Goal: Transaction & Acquisition: Purchase product/service

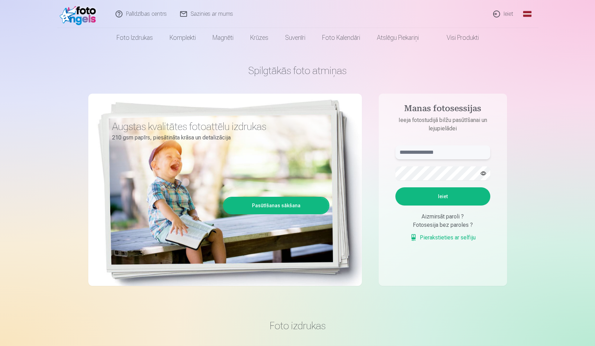
click at [429, 151] on input "text" at bounding box center [442, 152] width 95 height 14
type input "**********"
click at [459, 195] on button "Ieiet" at bounding box center [442, 196] width 95 height 18
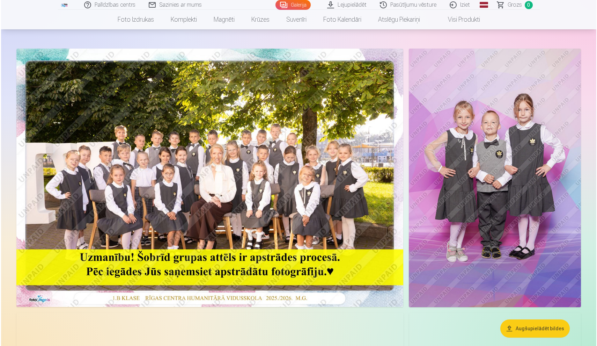
scroll to position [28, 0]
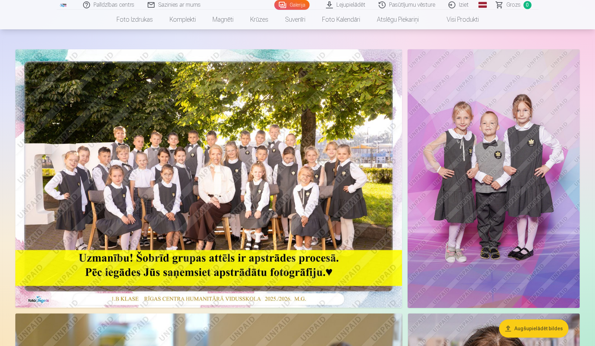
click at [209, 149] on img at bounding box center [208, 178] width 387 height 258
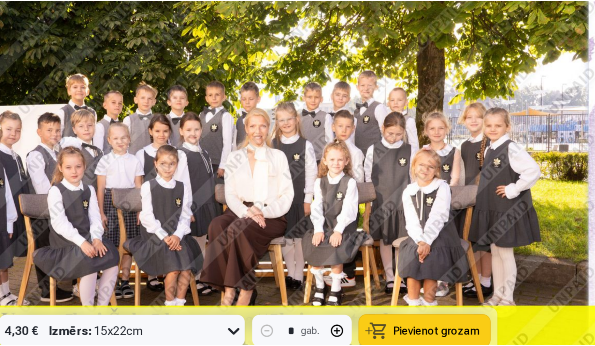
scroll to position [30, 0]
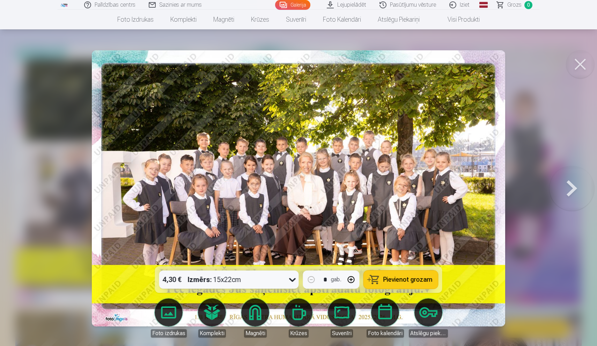
click at [581, 64] on button at bounding box center [580, 64] width 28 height 28
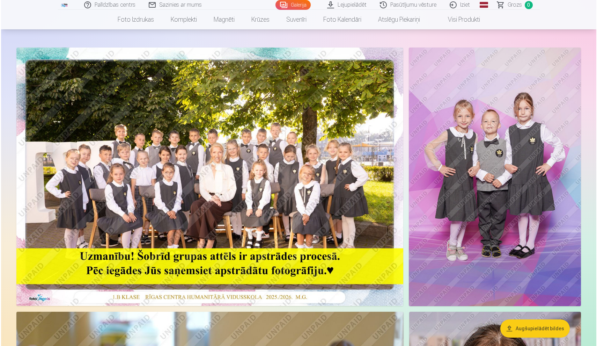
scroll to position [30, 0]
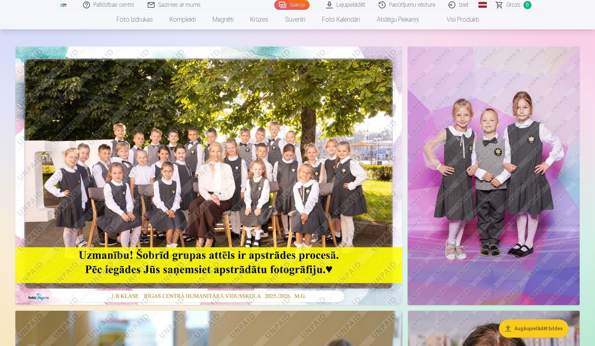
click at [277, 100] on img at bounding box center [208, 175] width 387 height 258
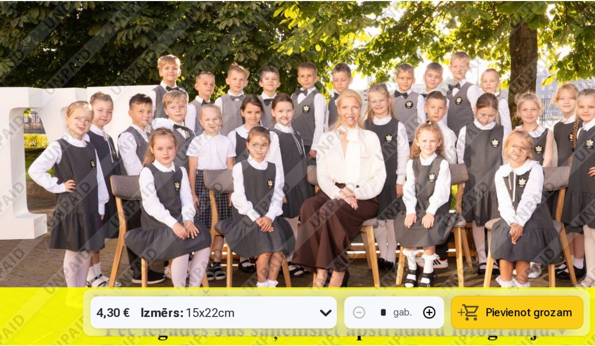
scroll to position [55, 0]
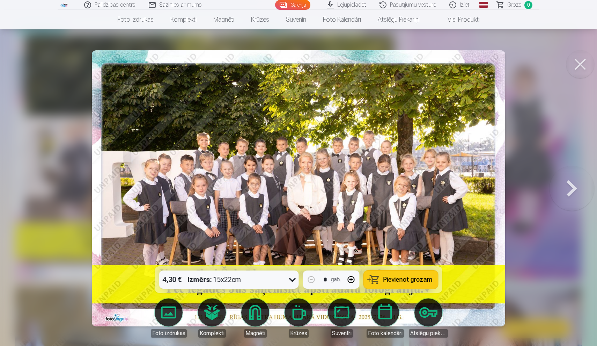
click at [584, 65] on button at bounding box center [580, 64] width 28 height 28
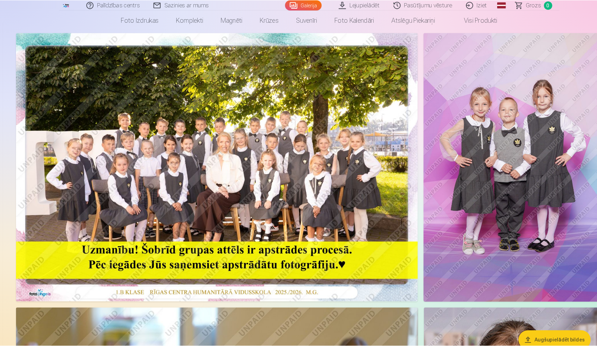
scroll to position [40, 0]
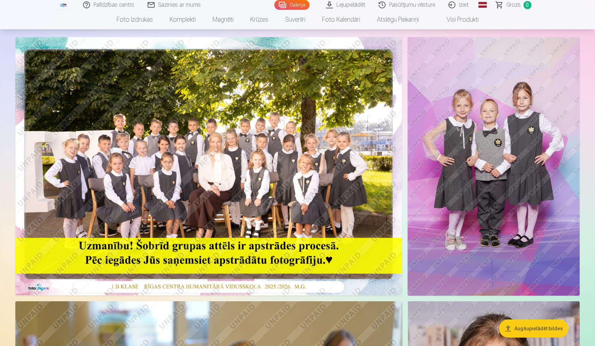
click at [495, 81] on img at bounding box center [494, 166] width 172 height 258
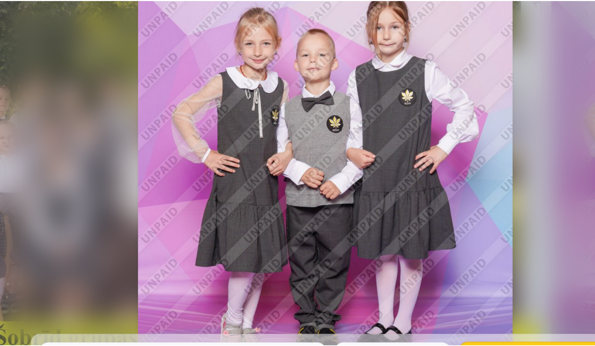
scroll to position [36, 0]
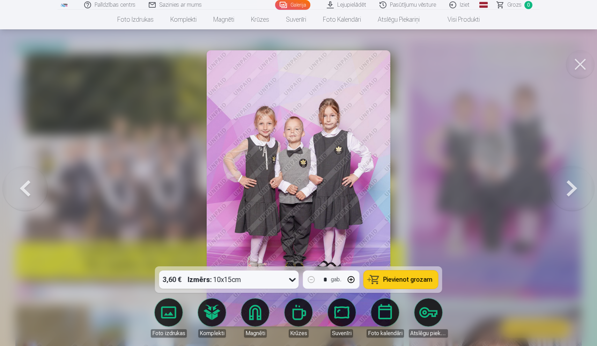
click at [570, 190] on button at bounding box center [571, 188] width 45 height 142
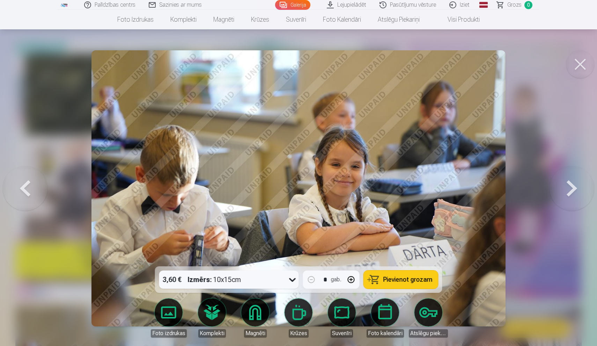
click at [570, 190] on button at bounding box center [571, 188] width 45 height 142
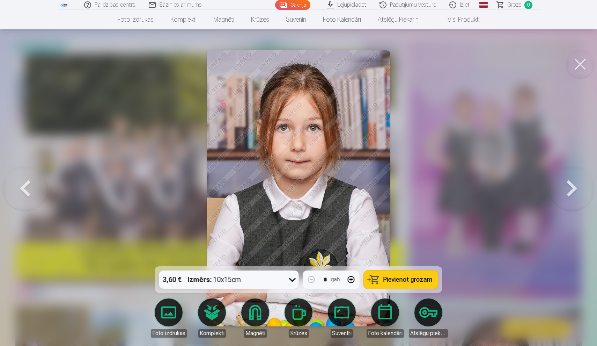
click at [578, 61] on button at bounding box center [580, 64] width 28 height 28
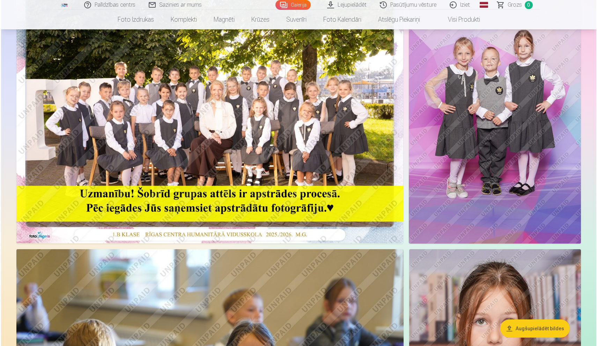
scroll to position [84, 0]
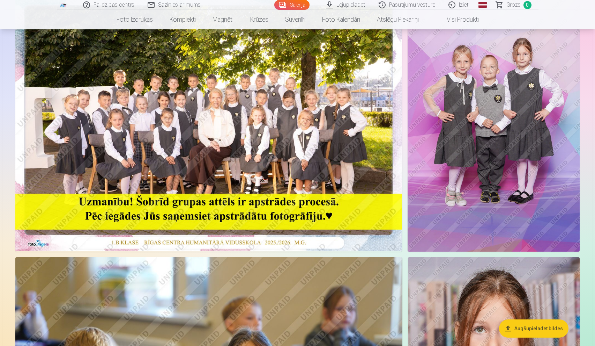
click at [538, 71] on img at bounding box center [494, 122] width 172 height 258
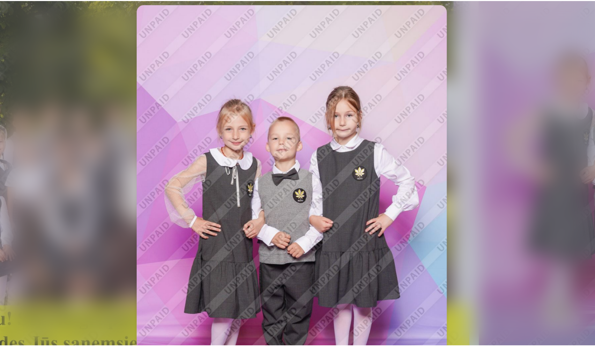
scroll to position [12, 0]
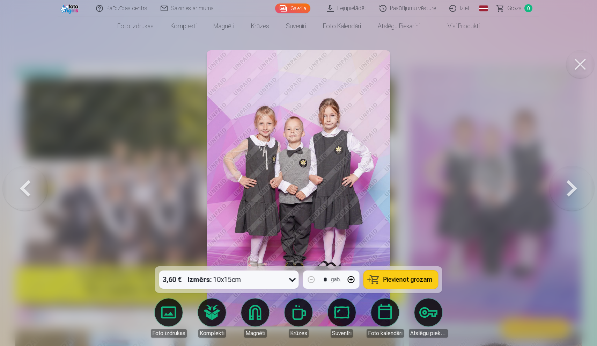
click at [577, 64] on button at bounding box center [580, 64] width 28 height 28
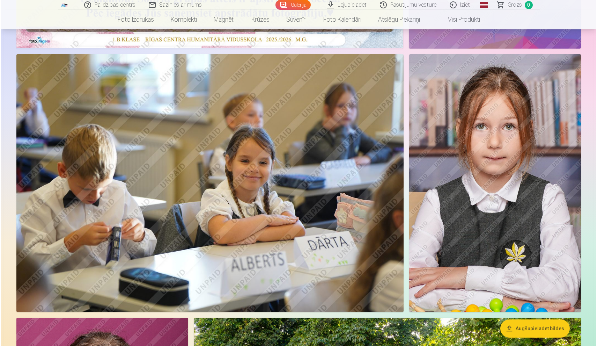
scroll to position [286, 0]
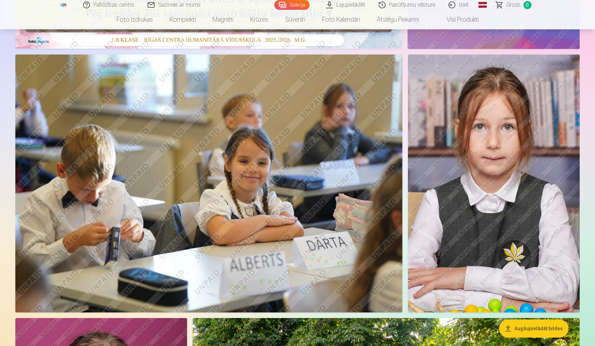
click at [533, 110] on img at bounding box center [494, 183] width 172 height 258
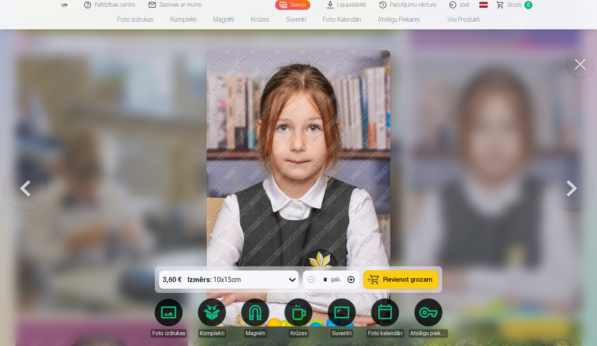
click at [557, 195] on button at bounding box center [571, 188] width 45 height 142
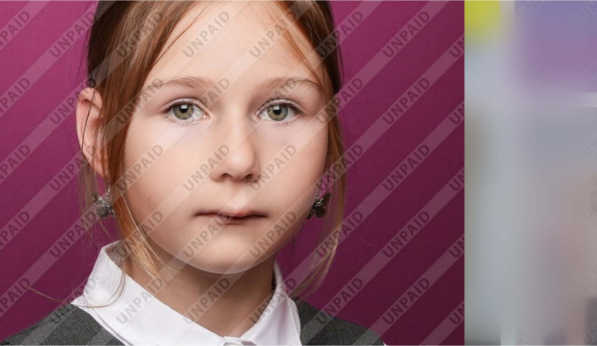
scroll to position [251, 0]
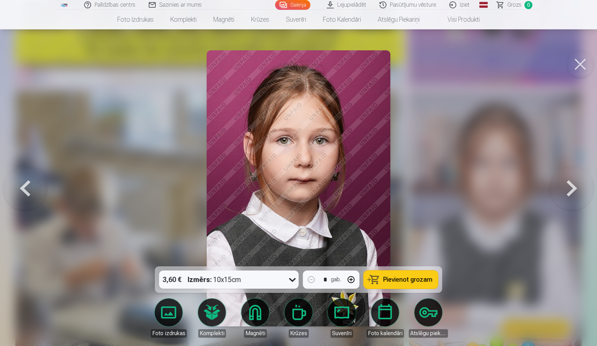
click at [571, 195] on button at bounding box center [571, 188] width 45 height 142
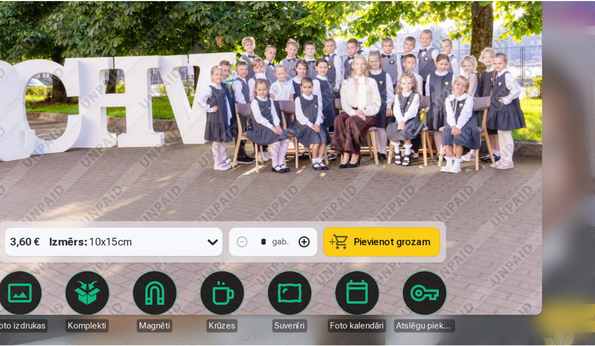
scroll to position [246, 0]
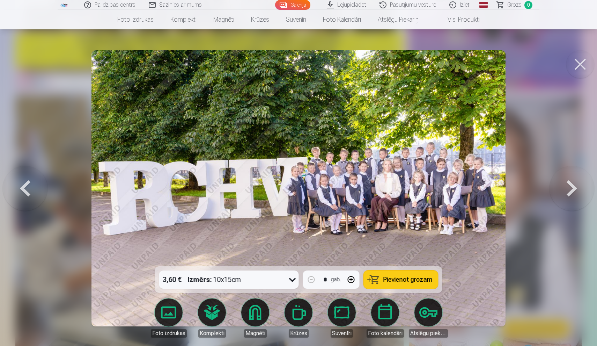
click at [564, 194] on button at bounding box center [571, 188] width 45 height 142
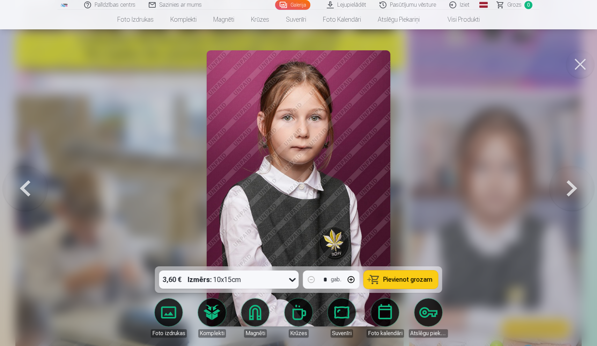
click at [563, 194] on button at bounding box center [571, 188] width 45 height 142
click at [563, 194] on div at bounding box center [298, 173] width 597 height 346
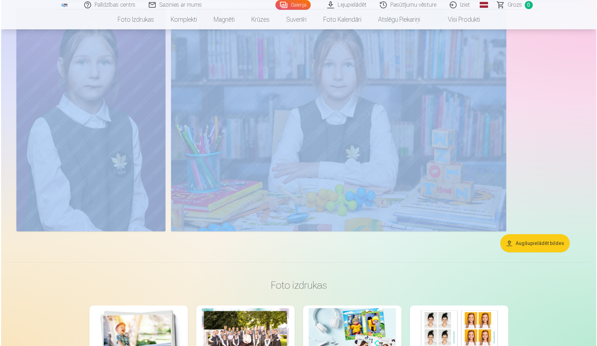
scroll to position [860, 0]
click at [96, 74] on img at bounding box center [89, 119] width 149 height 223
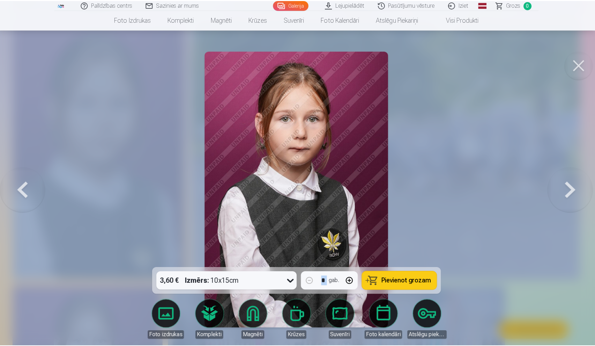
scroll to position [584, 0]
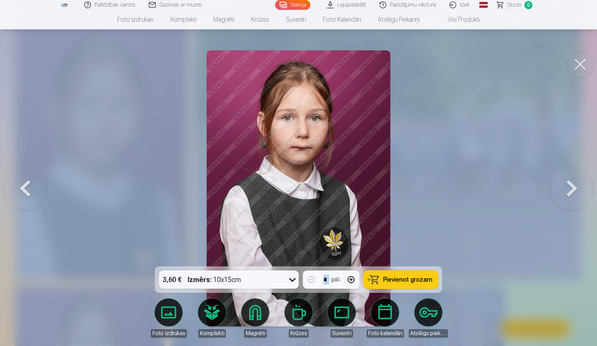
click at [581, 68] on button at bounding box center [580, 64] width 28 height 28
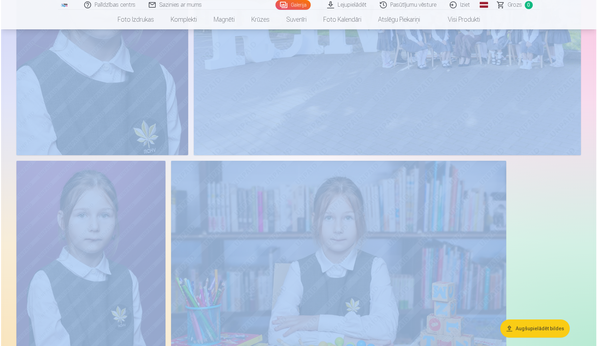
scroll to position [707, 0]
click at [350, 234] on img at bounding box center [337, 271] width 335 height 223
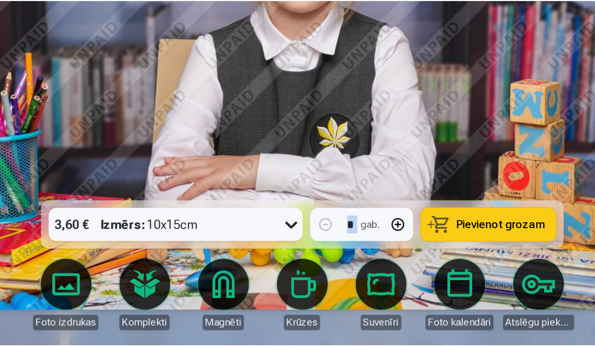
scroll to position [707, 0]
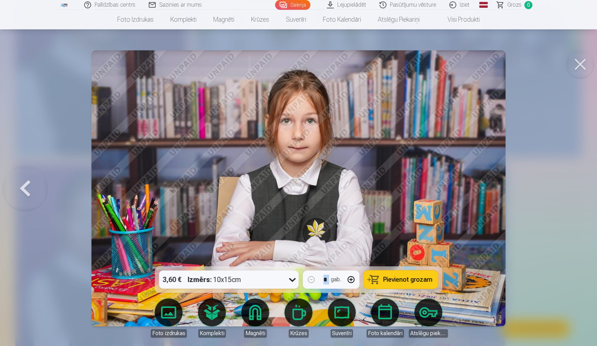
click at [292, 148] on img at bounding box center [298, 188] width 414 height 276
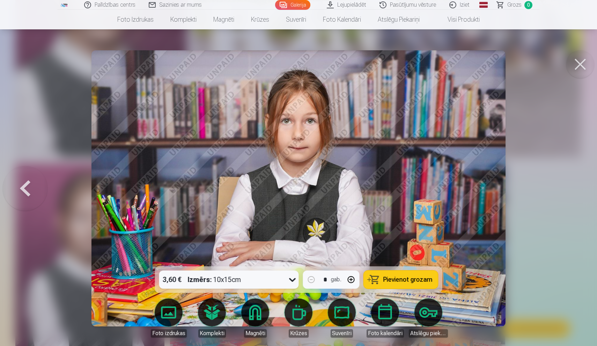
click at [577, 65] on button at bounding box center [580, 64] width 28 height 28
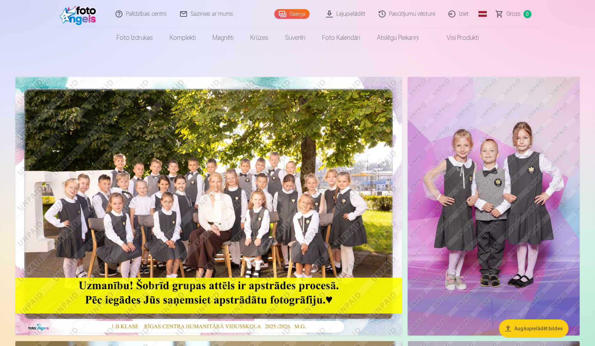
click at [294, 13] on link "Galerija" at bounding box center [291, 14] width 35 height 10
click at [341, 17] on link "Lejupielādēt" at bounding box center [346, 14] width 53 height 28
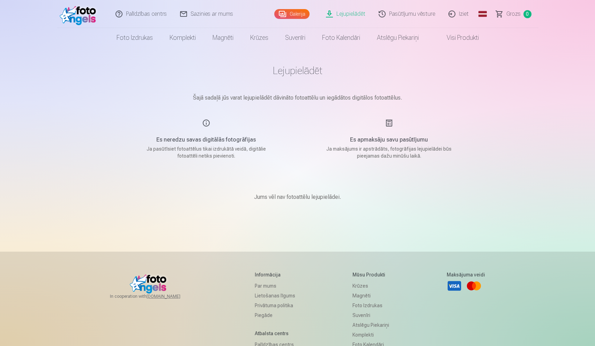
click at [291, 17] on link "Galerija" at bounding box center [291, 14] width 35 height 10
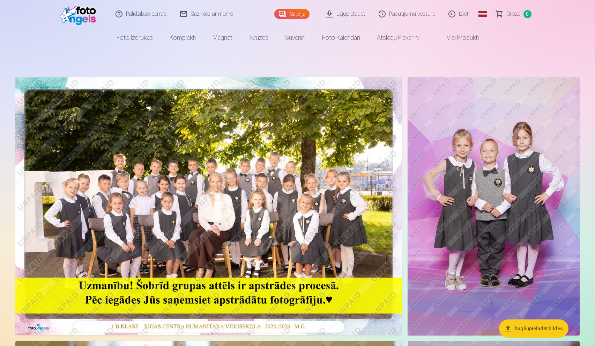
click at [140, 40] on link "Foto izdrukas" at bounding box center [134, 38] width 53 height 20
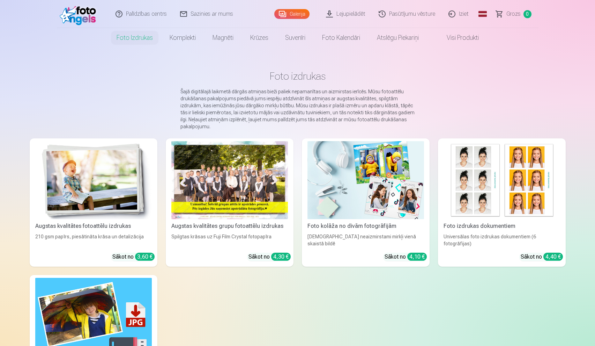
click at [379, 196] on img at bounding box center [365, 180] width 117 height 78
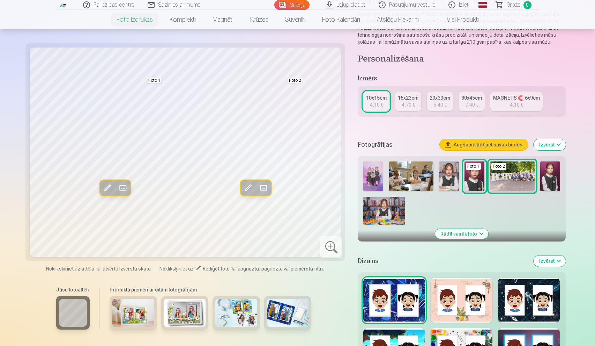
scroll to position [72, 0]
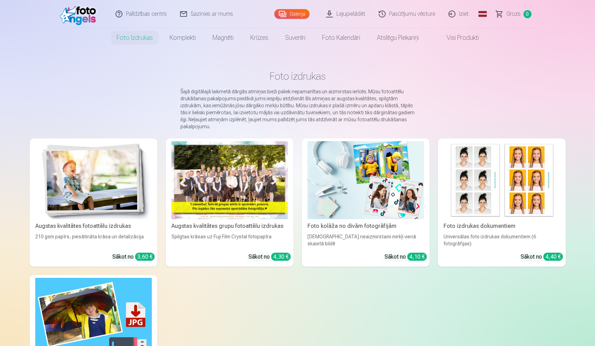
click at [478, 194] on img at bounding box center [502, 180] width 117 height 78
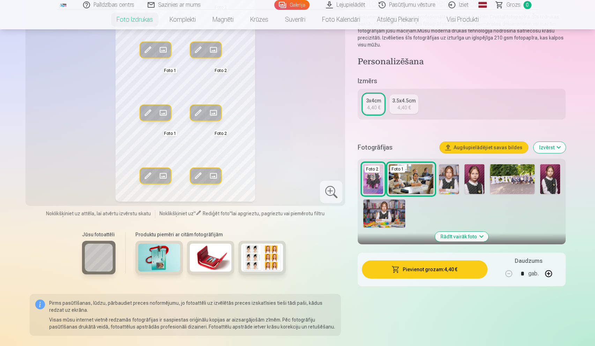
scroll to position [70, 0]
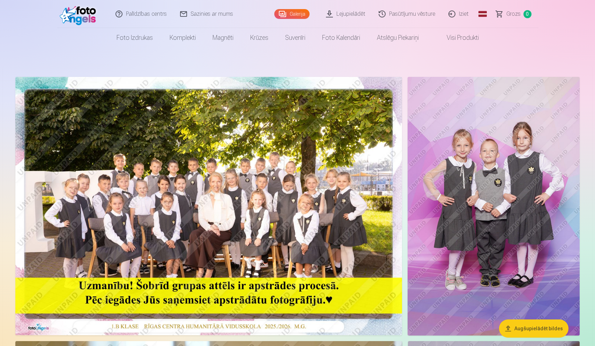
click at [533, 199] on img at bounding box center [494, 206] width 172 height 258
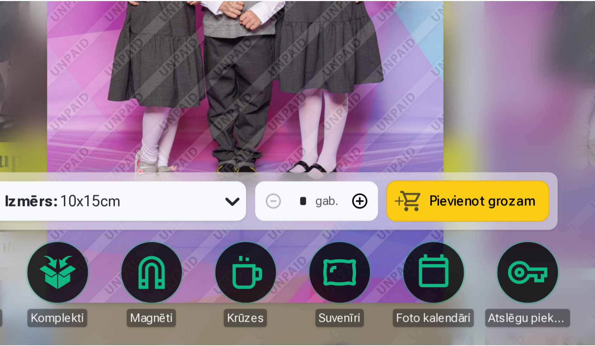
scroll to position [142, 0]
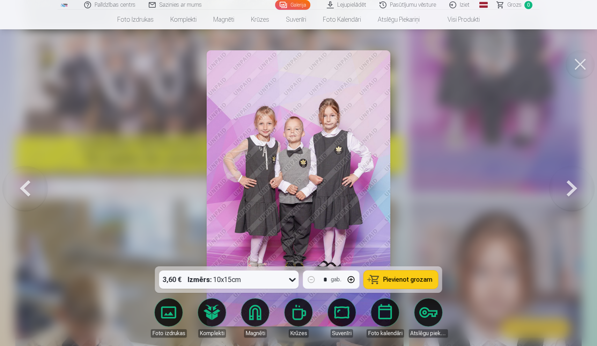
click at [581, 81] on div at bounding box center [298, 173] width 597 height 346
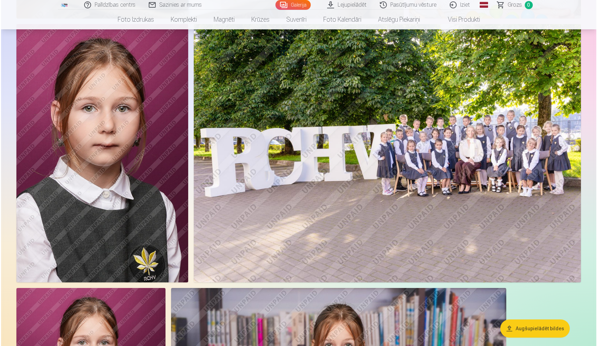
scroll to position [585, 0]
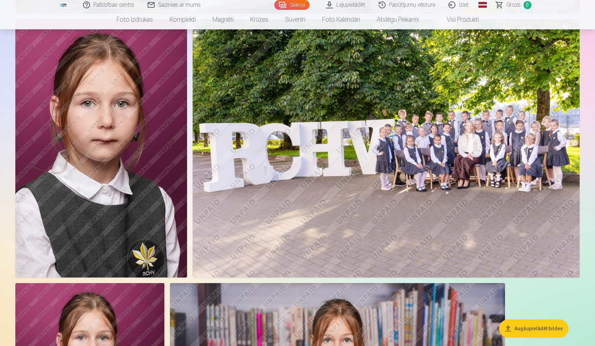
click at [466, 141] on img at bounding box center [386, 148] width 387 height 258
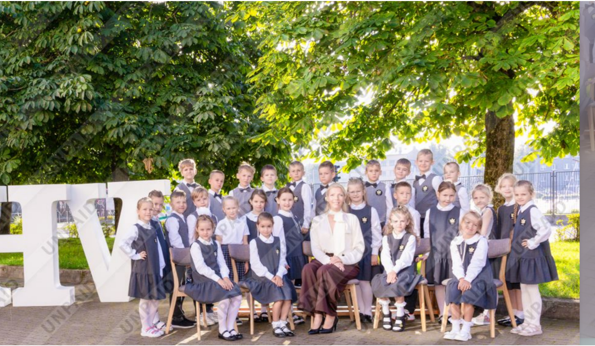
scroll to position [622, 0]
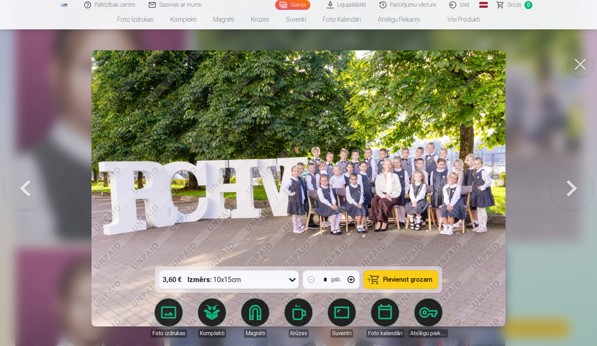
click at [576, 62] on button at bounding box center [580, 64] width 28 height 28
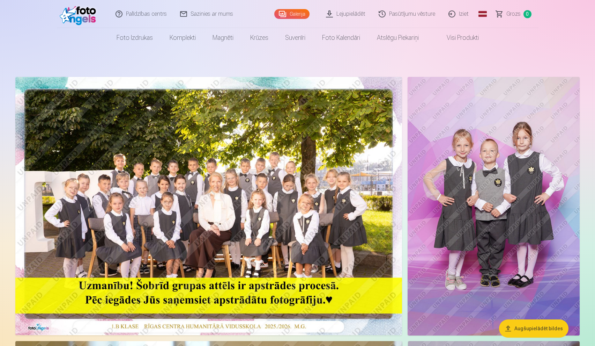
click at [257, 187] on img at bounding box center [208, 206] width 387 height 258
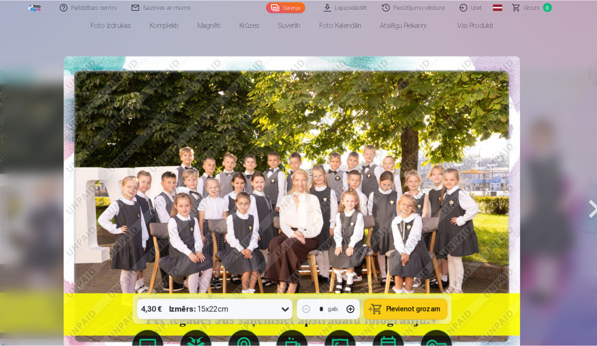
scroll to position [2, 0]
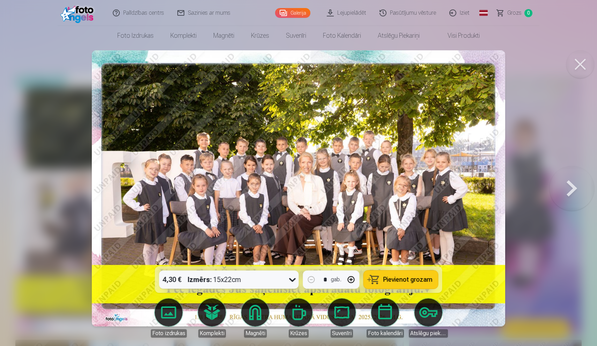
click at [580, 69] on button at bounding box center [580, 64] width 28 height 28
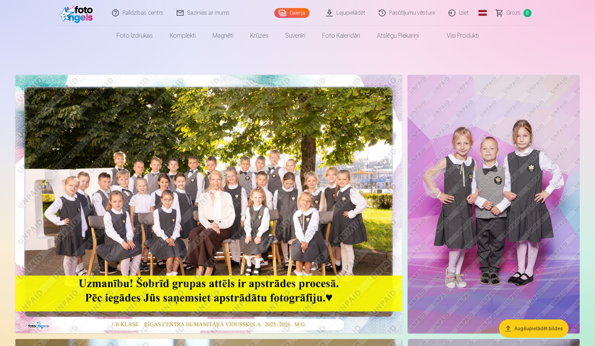
click at [532, 172] on img at bounding box center [494, 204] width 172 height 258
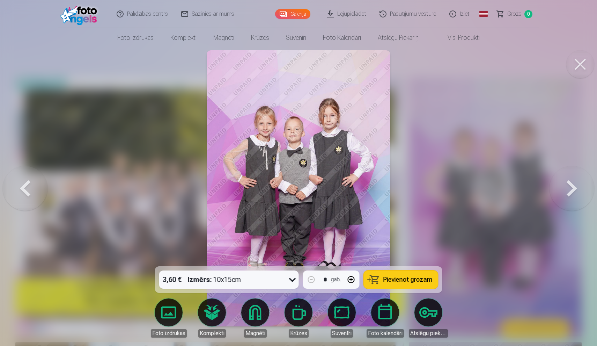
click at [585, 64] on button at bounding box center [580, 64] width 28 height 28
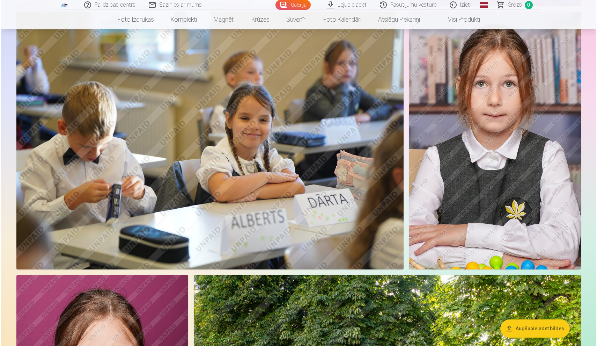
scroll to position [329, 0]
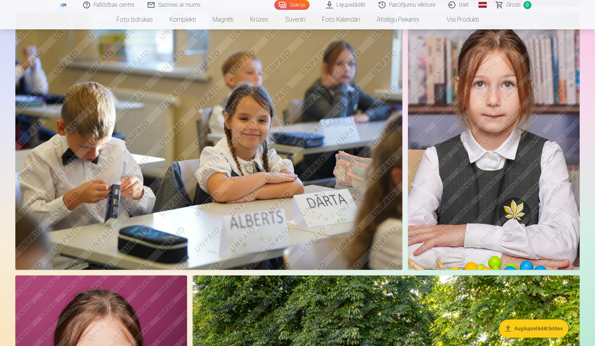
click at [493, 141] on img at bounding box center [494, 141] width 172 height 258
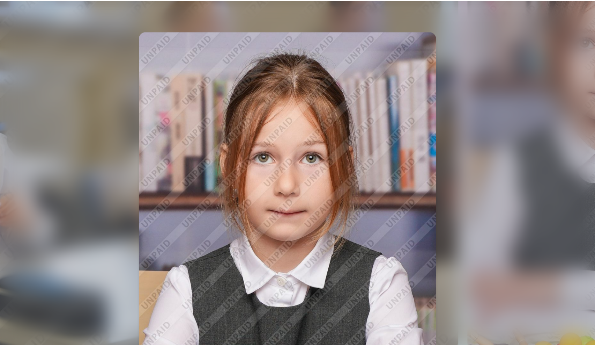
scroll to position [338, 0]
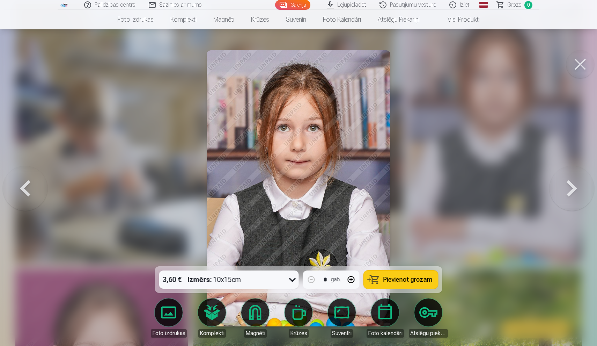
click at [579, 68] on button at bounding box center [580, 64] width 28 height 28
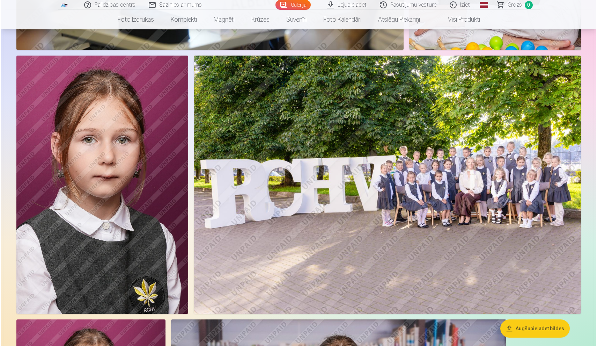
scroll to position [578, 0]
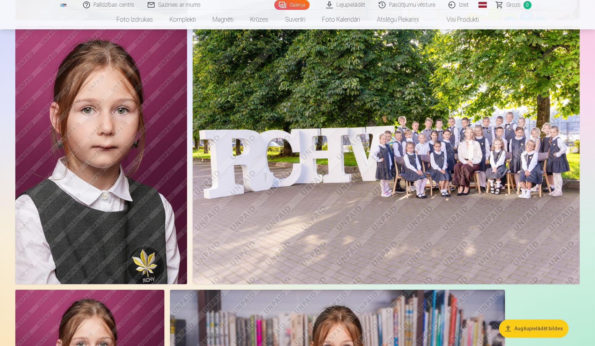
click at [123, 120] on img at bounding box center [101, 155] width 172 height 258
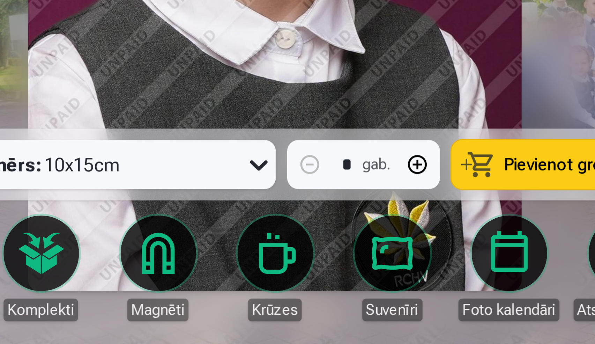
scroll to position [644, 0]
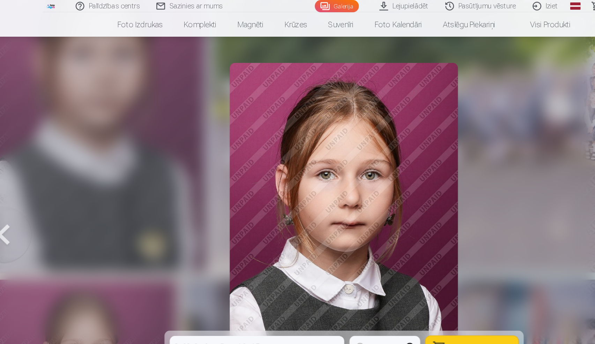
click at [385, 106] on div at bounding box center [297, 172] width 595 height 344
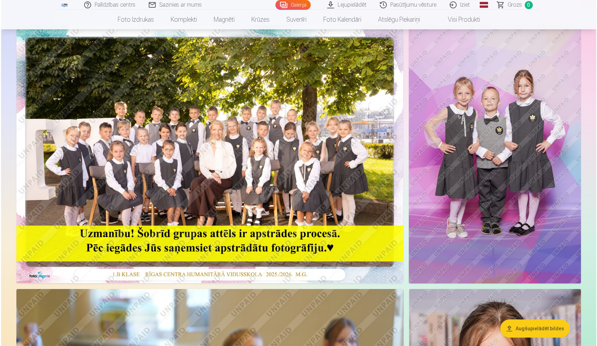
scroll to position [52, 0]
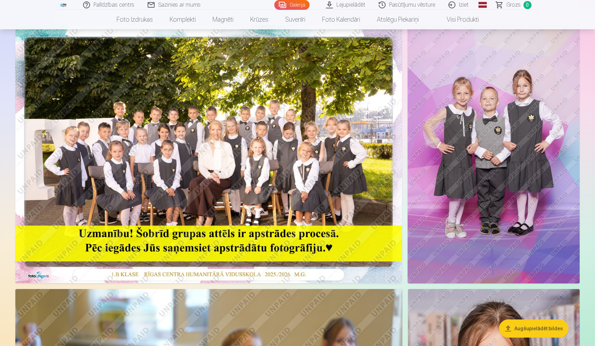
click at [119, 162] on img at bounding box center [208, 154] width 387 height 258
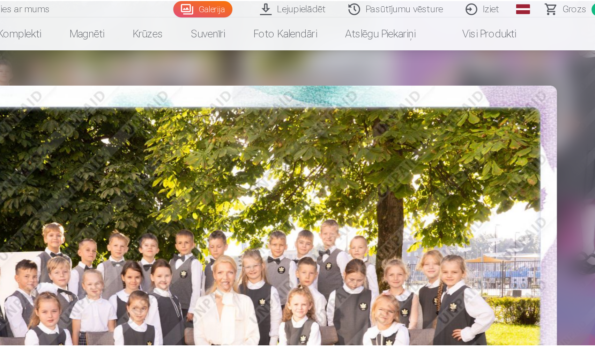
scroll to position [65, 0]
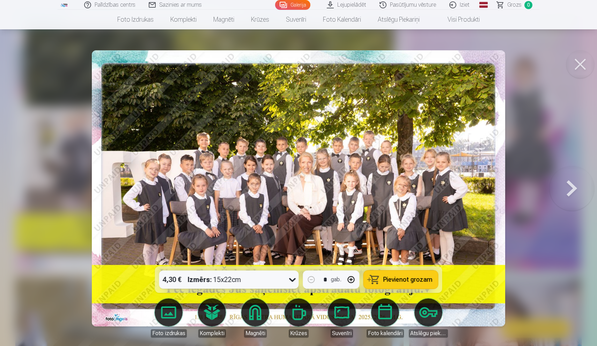
click at [582, 65] on button at bounding box center [580, 64] width 28 height 28
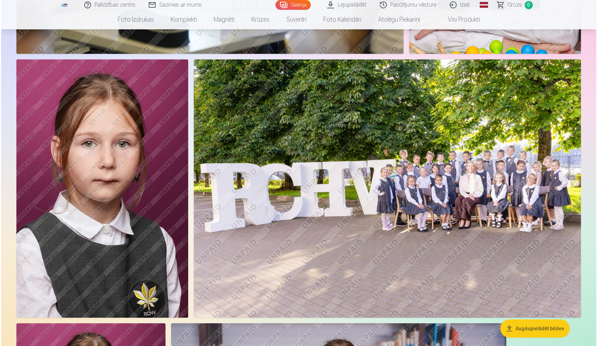
scroll to position [550, 0]
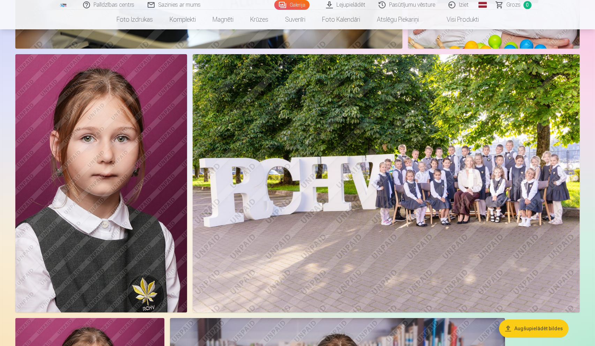
click at [526, 154] on img at bounding box center [386, 183] width 387 height 258
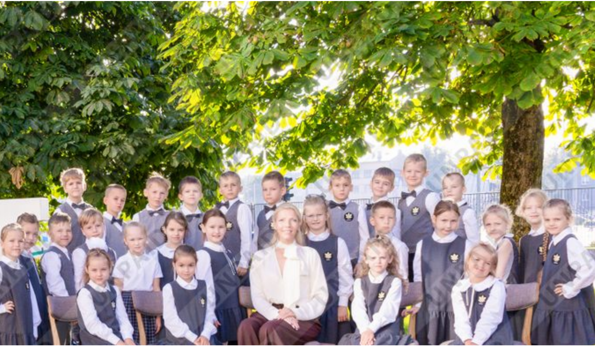
scroll to position [483, 0]
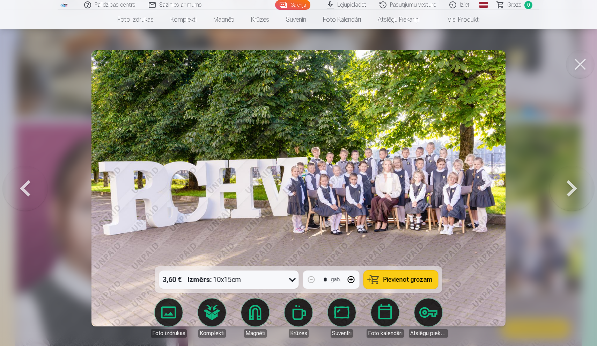
click at [580, 70] on button at bounding box center [580, 64] width 28 height 28
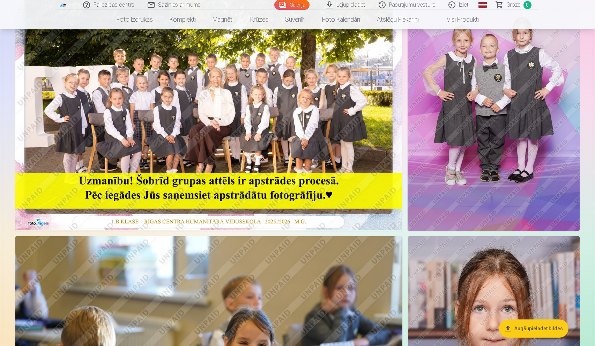
scroll to position [104, 0]
click at [514, 94] on img at bounding box center [494, 101] width 172 height 258
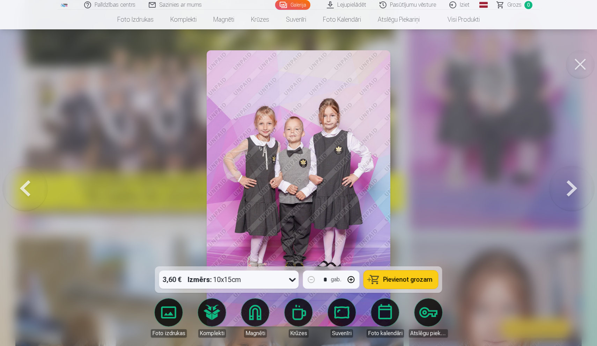
click at [578, 68] on button at bounding box center [580, 64] width 28 height 28
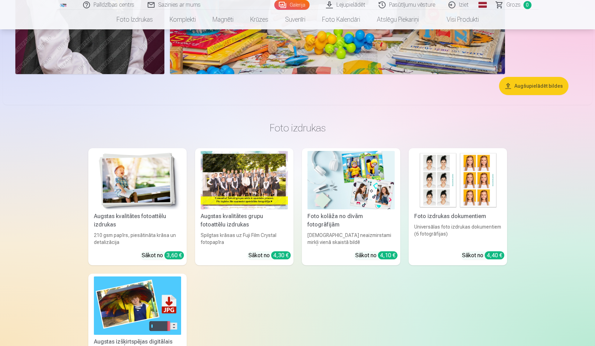
scroll to position [1021, 0]
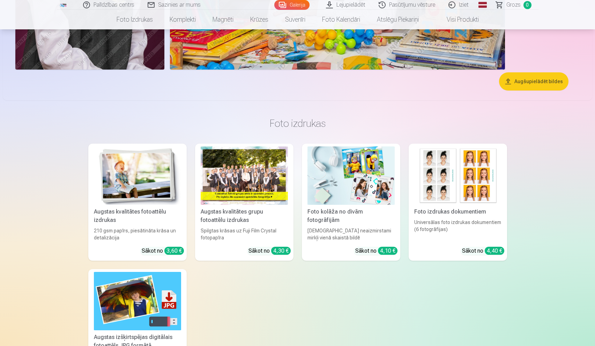
click at [153, 186] on img at bounding box center [137, 175] width 87 height 58
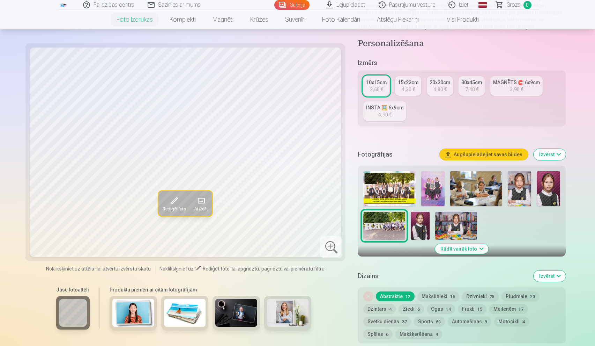
scroll to position [96, 0]
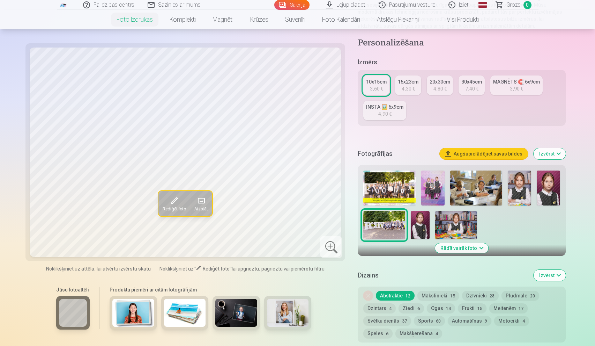
click at [427, 184] on img at bounding box center [432, 187] width 23 height 35
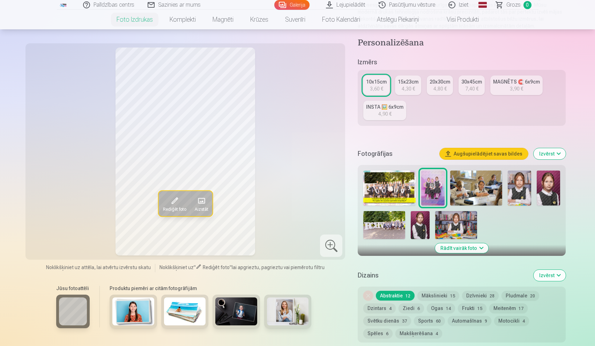
click at [460, 188] on img at bounding box center [476, 187] width 52 height 35
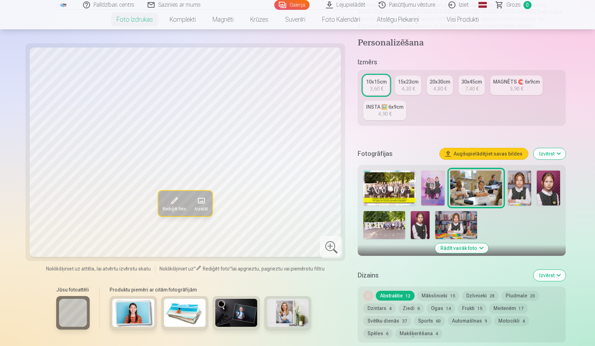
click at [527, 185] on img at bounding box center [519, 187] width 23 height 35
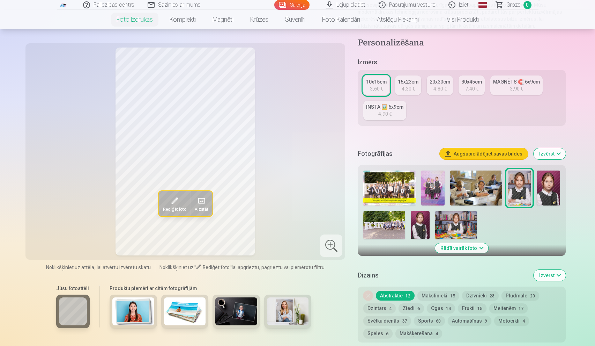
click at [550, 188] on img at bounding box center [548, 187] width 23 height 35
click at [396, 225] on img at bounding box center [384, 225] width 42 height 28
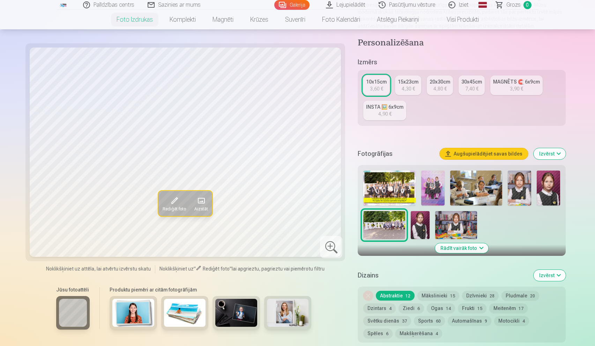
click at [421, 226] on img at bounding box center [420, 225] width 18 height 28
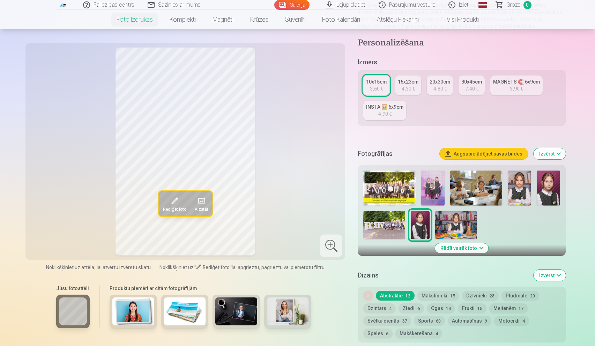
click at [444, 229] on img at bounding box center [456, 225] width 42 height 28
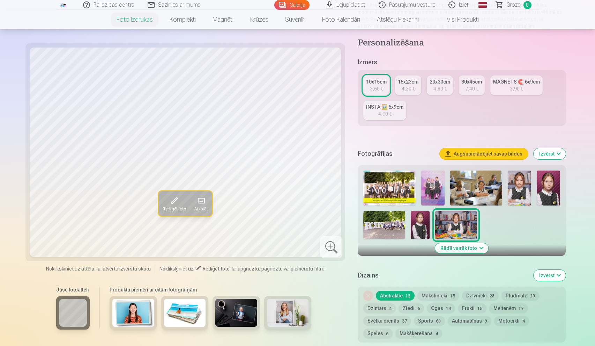
click at [401, 180] on img at bounding box center [389, 187] width 52 height 35
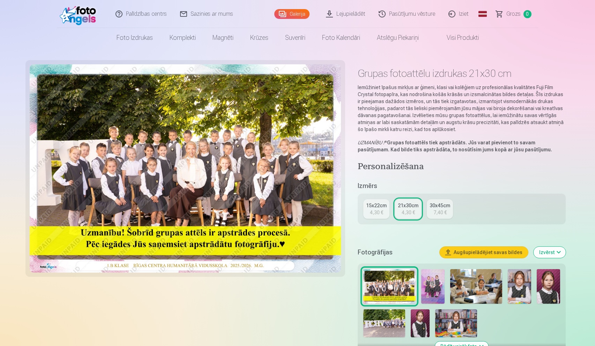
click at [436, 283] on img at bounding box center [432, 286] width 23 height 35
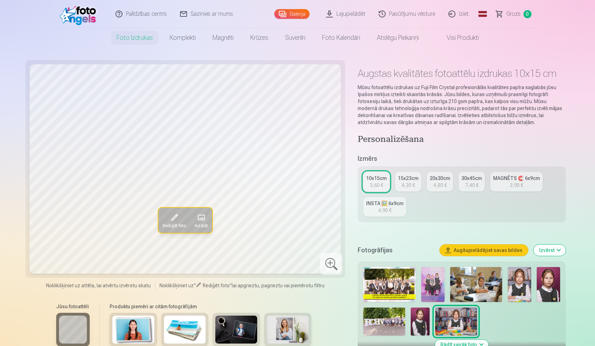
click at [439, 275] on img at bounding box center [432, 284] width 23 height 35
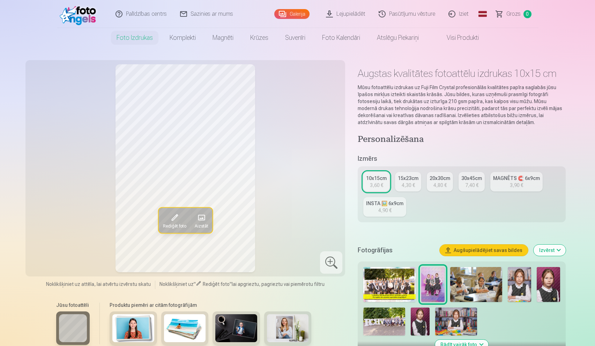
click at [518, 286] on img at bounding box center [519, 284] width 23 height 35
click at [401, 282] on img at bounding box center [389, 284] width 52 height 35
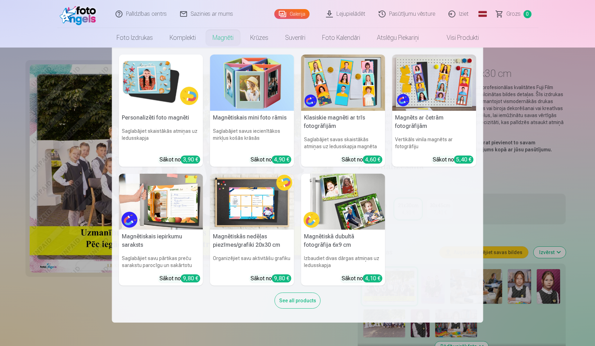
click at [73, 310] on nav "Personalizēti foto magnēti Saglabājiet skaistākās atmiņas uz ledusskapja Sākot …" at bounding box center [297, 184] width 595 height 275
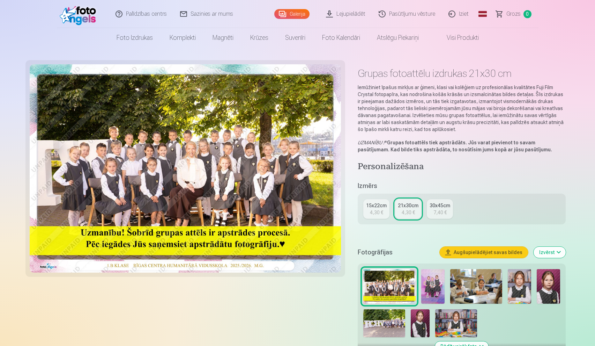
click at [252, 157] on img at bounding box center [186, 168] width 312 height 208
click at [221, 144] on img at bounding box center [186, 168] width 312 height 208
click at [507, 187] on h5 "Izmērs" at bounding box center [462, 186] width 208 height 10
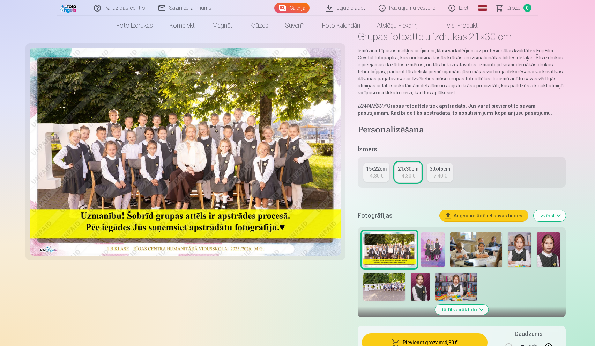
scroll to position [44, 0]
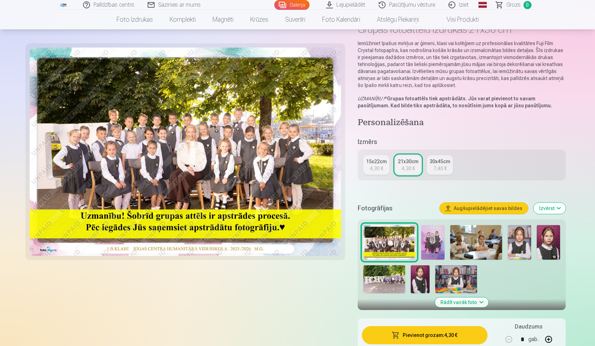
click at [455, 304] on button "Rādīt vairāk foto" at bounding box center [461, 302] width 53 height 10
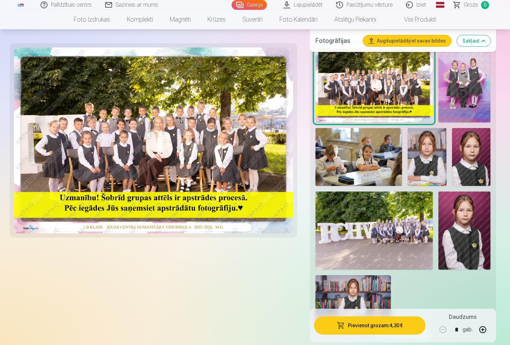
scroll to position [243, 0]
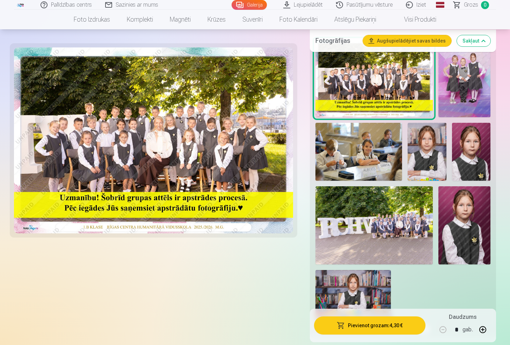
click at [475, 73] on img at bounding box center [464, 78] width 52 height 78
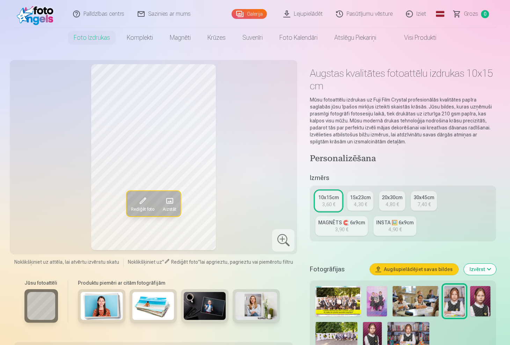
click at [384, 302] on img at bounding box center [376, 301] width 20 height 30
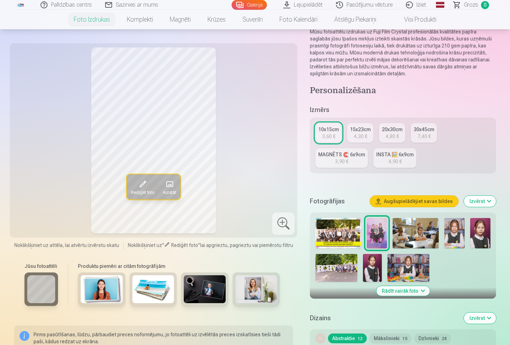
scroll to position [69, 0]
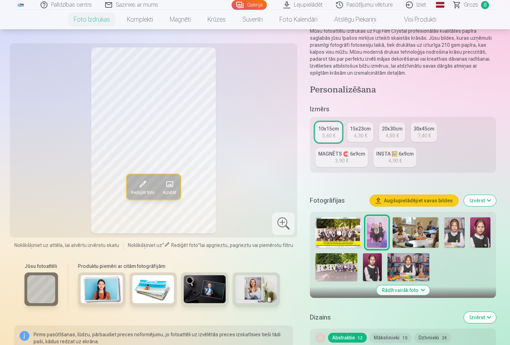
click at [335, 231] on img at bounding box center [338, 232] width 46 height 30
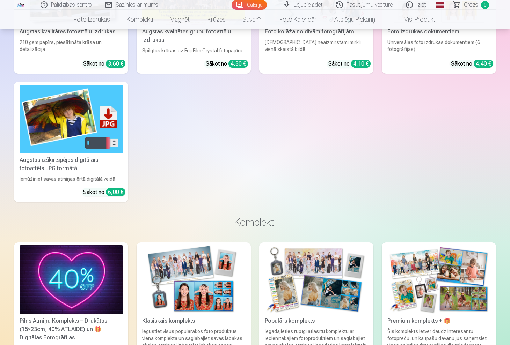
scroll to position [578, 0]
